Goal: Task Accomplishment & Management: Manage account settings

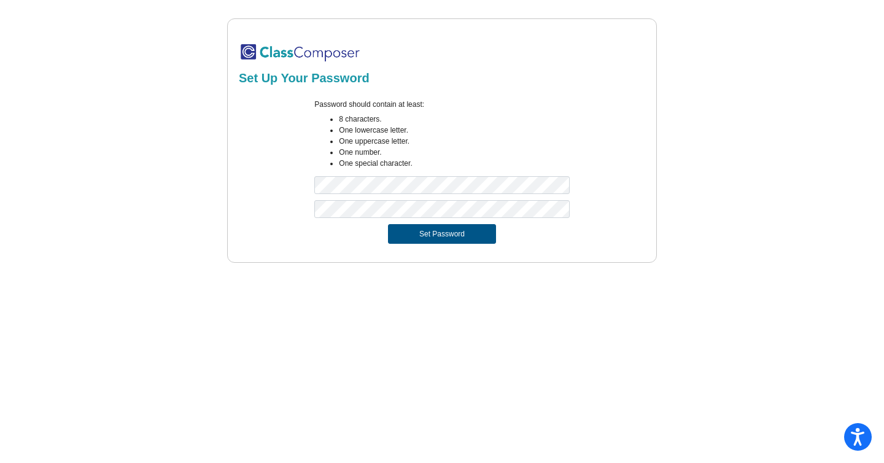
click at [429, 234] on button "Set Password" at bounding box center [442, 234] width 108 height 20
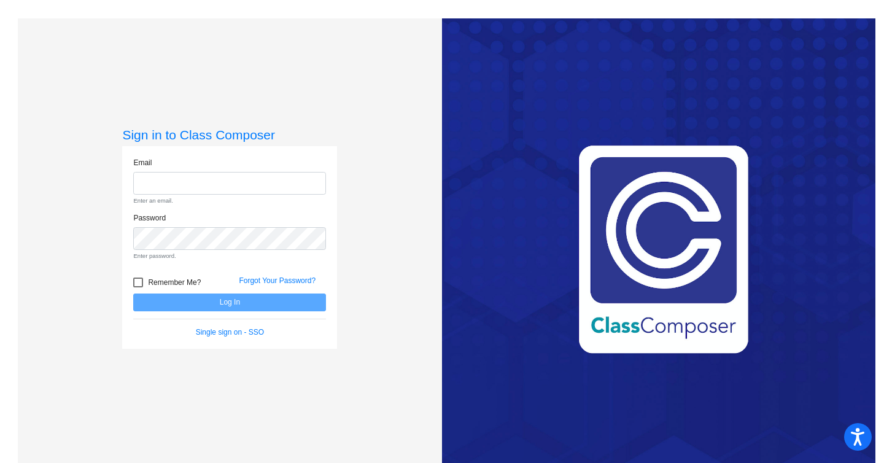
click at [222, 188] on input "email" at bounding box center [229, 183] width 193 height 23
type input "[EMAIL_ADDRESS][DOMAIN_NAME]"
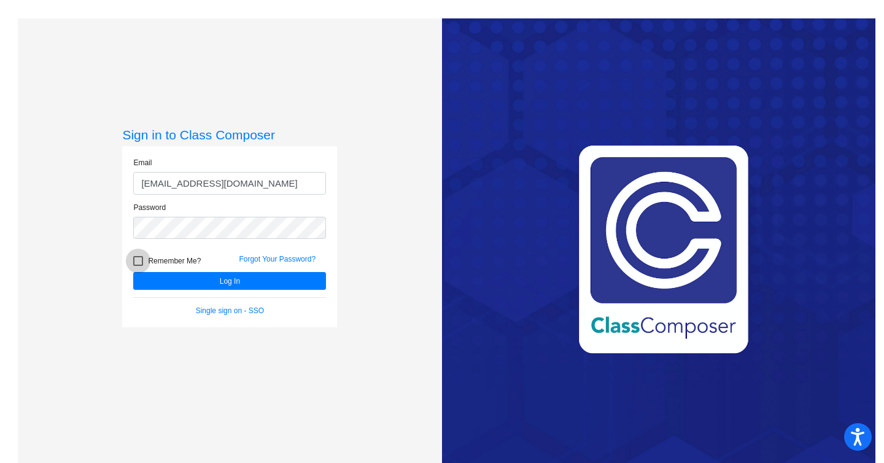
click at [136, 260] on div at bounding box center [138, 261] width 10 height 10
click at [138, 266] on input "Remember Me?" at bounding box center [138, 266] width 1 height 1
checkbox input "true"
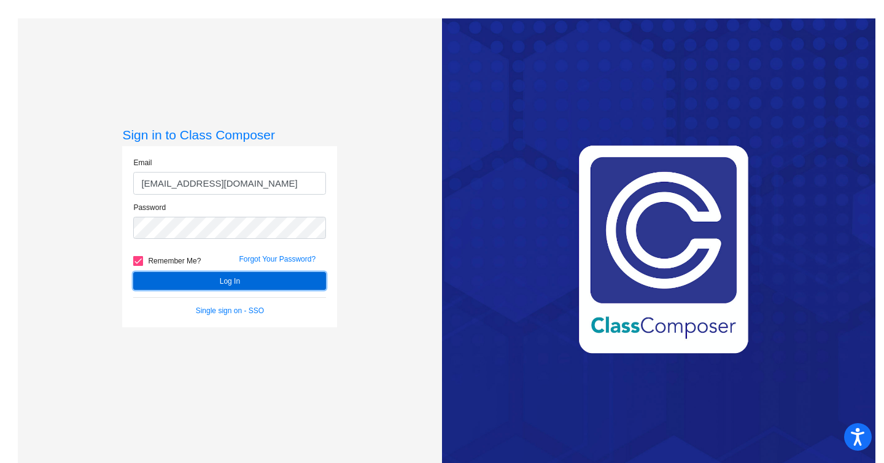
click at [182, 280] on button "Log In" at bounding box center [229, 281] width 193 height 18
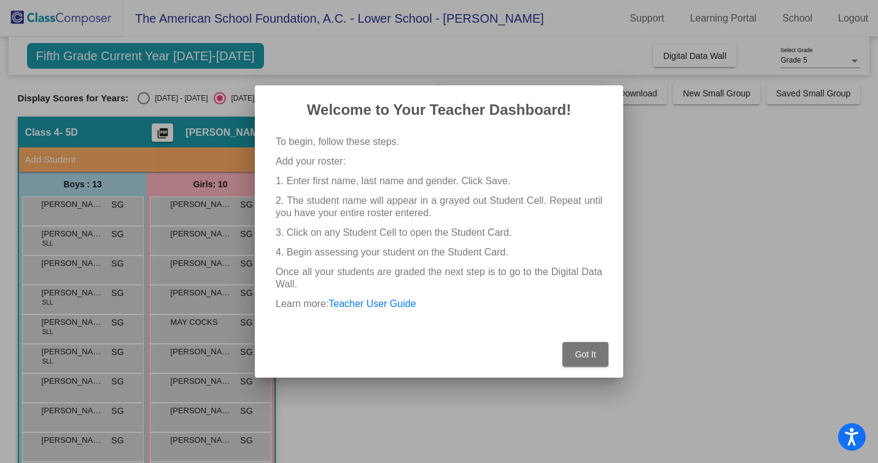
click at [583, 352] on span "Got It" at bounding box center [585, 354] width 21 height 10
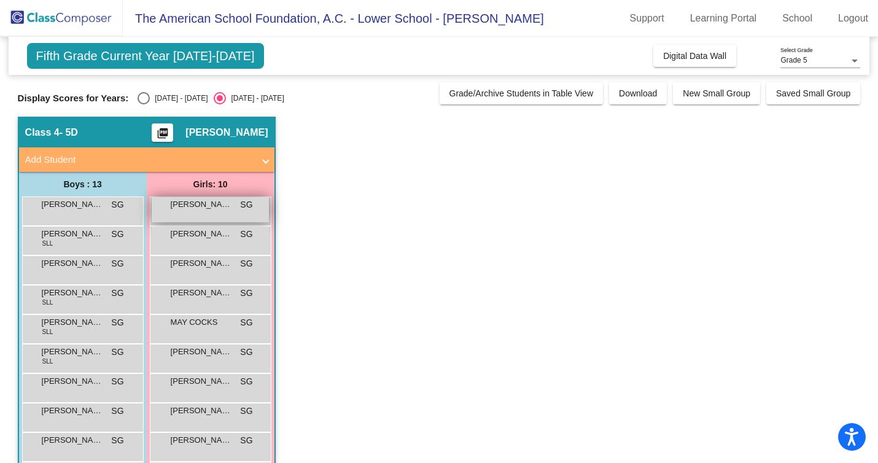
click at [216, 212] on div "[PERSON_NAME] SG lock do_not_disturb_alt" at bounding box center [210, 209] width 117 height 25
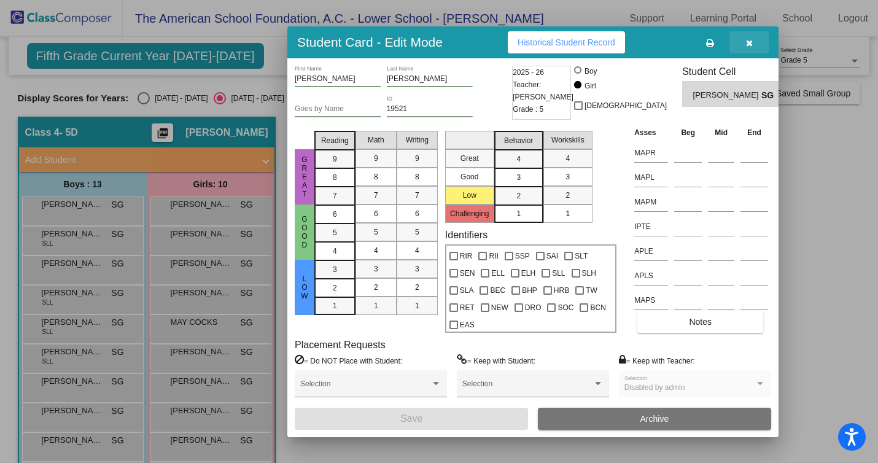
click at [746, 43] on icon "button" at bounding box center [749, 43] width 7 height 9
